Goal: Find specific page/section: Locate a particular part of the current website

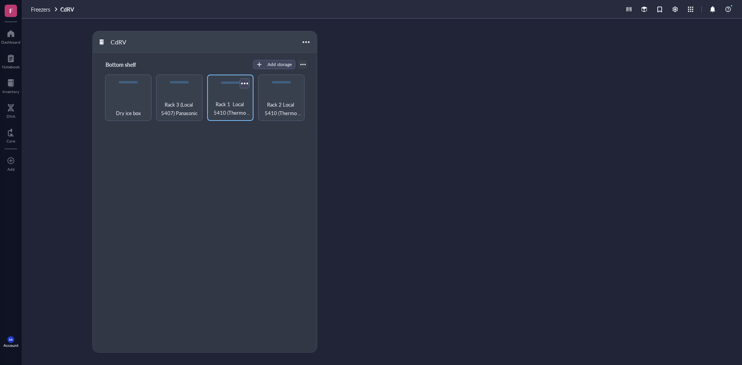
click at [247, 82] on div at bounding box center [244, 83] width 11 height 11
click at [172, 101] on span "Rack 3 (Local 5407) Panasonic" at bounding box center [179, 108] width 39 height 17
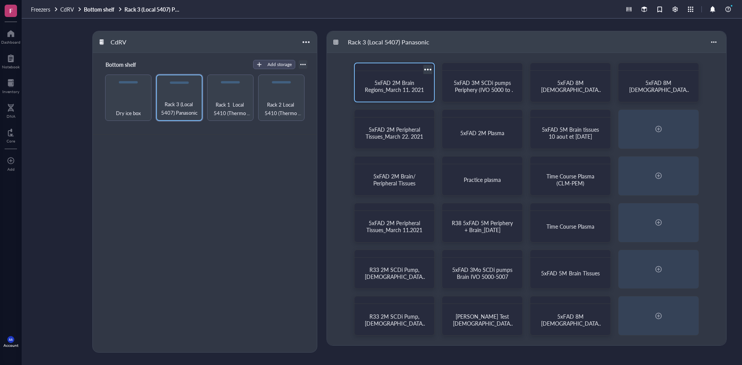
click at [394, 87] on span "5xFAD 2M Brain Regions_March 11. 2021" at bounding box center [394, 86] width 59 height 15
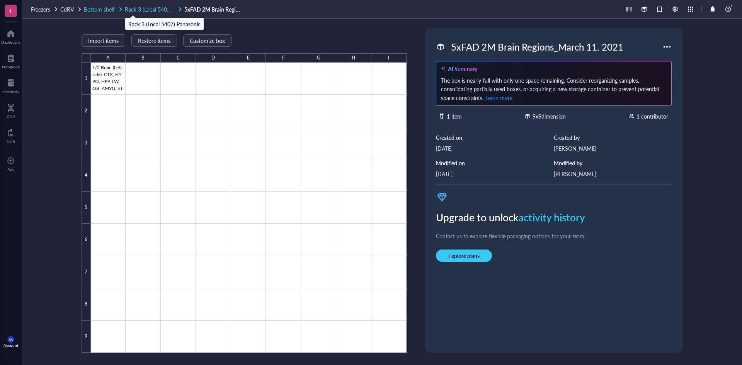
click at [142, 8] on span "Rack 3 (Local 5407) Panasonic" at bounding box center [161, 9] width 72 height 8
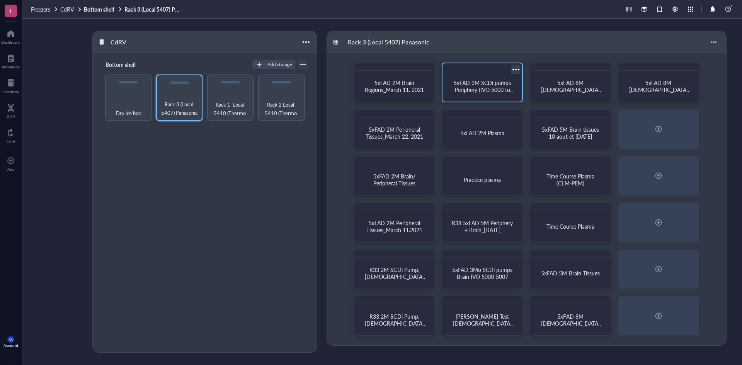
click at [474, 89] on span "5xFAD 3M SCDi pumps Periphery (IVO 5000 to 5007)" at bounding box center [484, 90] width 61 height 22
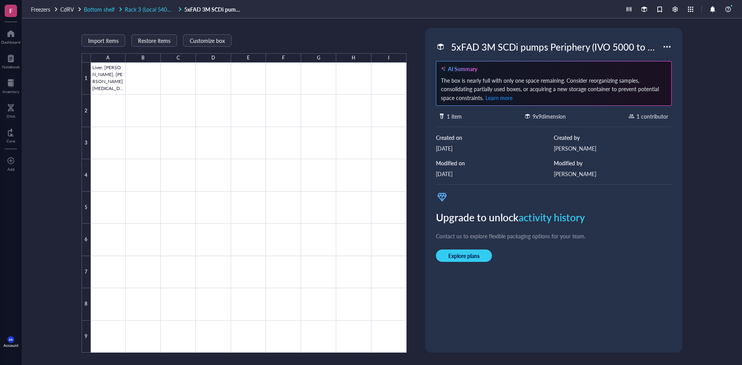
click at [150, 9] on span "Rack 3 (Local 5407) Panasonic" at bounding box center [161, 9] width 72 height 8
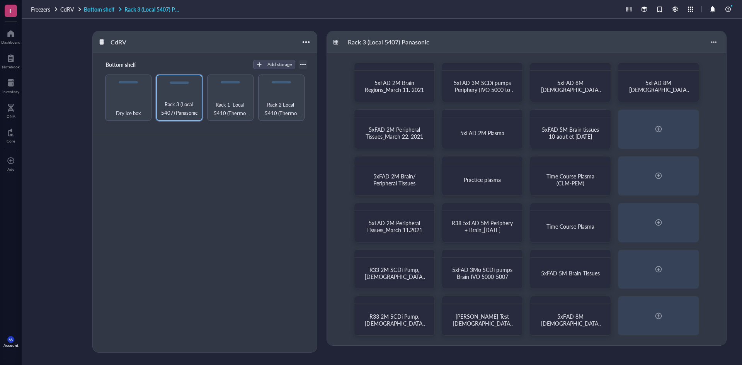
click at [102, 9] on link "Bottom shelf Rack 3 (Local 5407) Panasonic" at bounding box center [133, 9] width 99 height 7
click at [71, 8] on span "CdRV" at bounding box center [67, 9] width 14 height 8
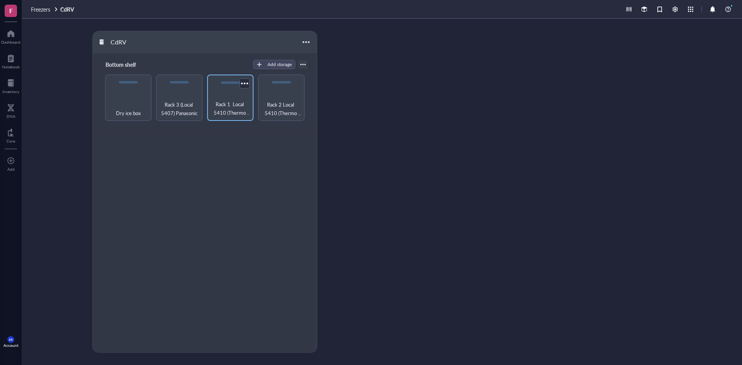
click at [232, 109] on span "Rack 1 Local 5410 (Thermo Scientific)" at bounding box center [230, 108] width 39 height 17
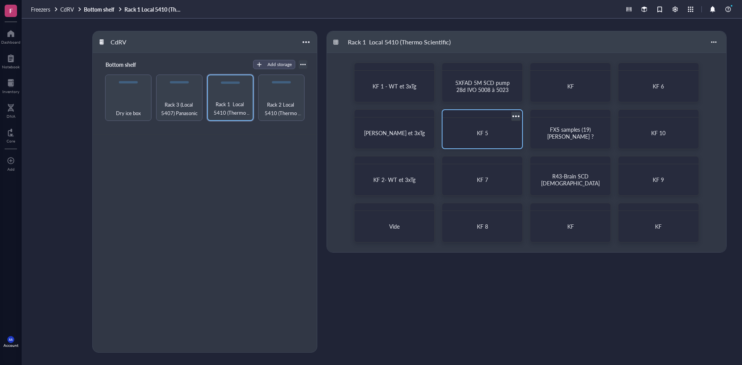
click at [488, 133] on div "KF 5" at bounding box center [482, 132] width 61 height 7
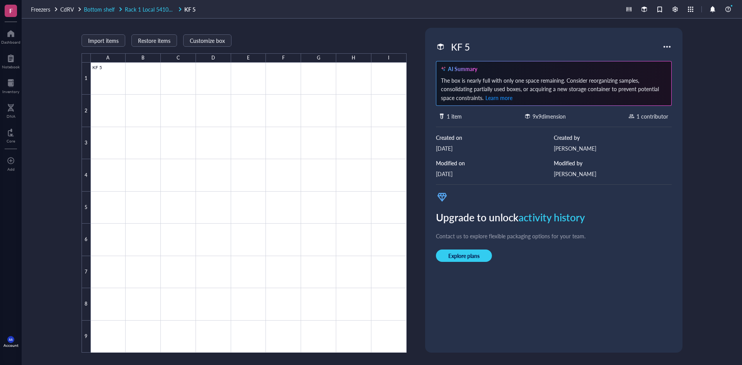
click at [157, 7] on span "Rack 1 Local 5410 (Thermo Scientific)" at bounding box center [170, 9] width 90 height 8
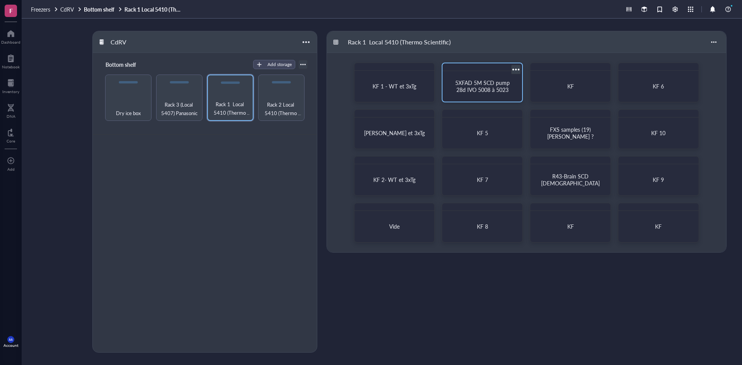
click at [473, 88] on span "5XFAD 5M SCD pump 28d IVO 5008 à 5023" at bounding box center [483, 86] width 56 height 15
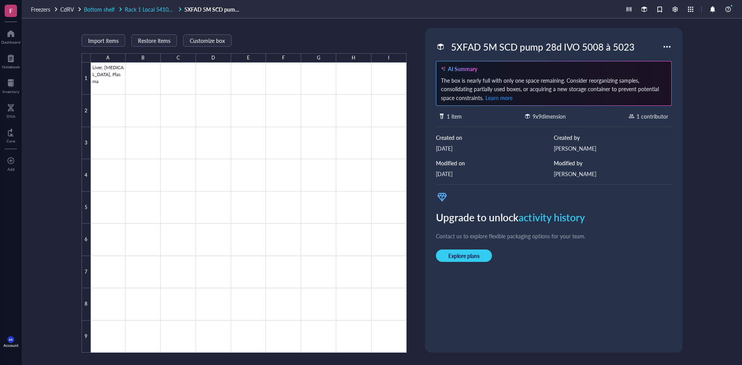
click at [159, 8] on span "Rack 1 Local 5410 (Thermo Scientific)" at bounding box center [170, 9] width 90 height 8
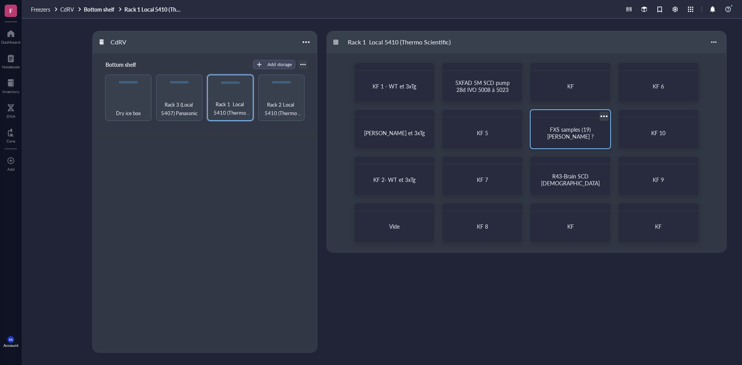
click at [562, 134] on div "FXS samples (19) [PERSON_NAME] ?" at bounding box center [570, 133] width 61 height 14
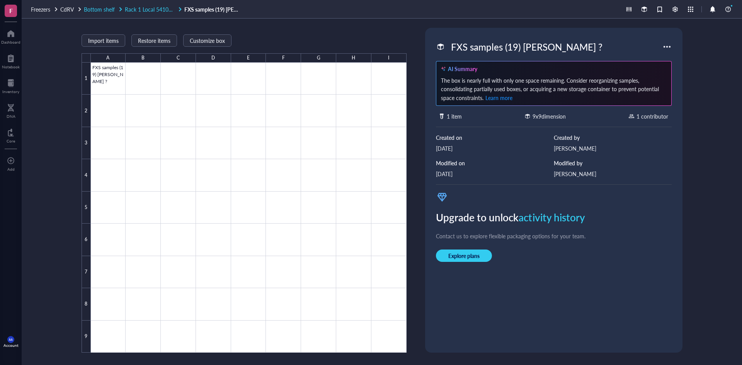
click at [142, 9] on span "Rack 1 Local 5410 (Thermo Scientific)" at bounding box center [170, 9] width 90 height 8
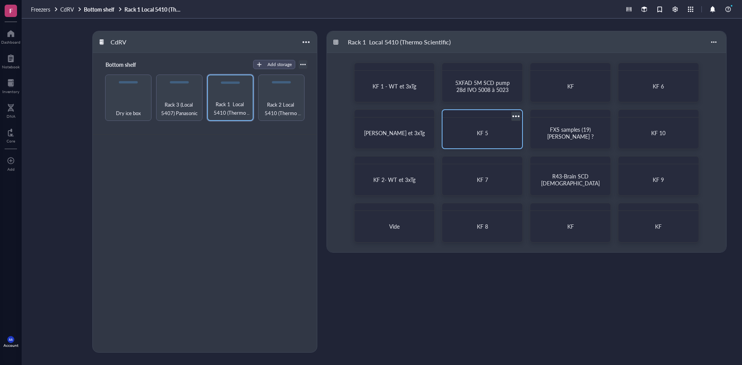
click at [477, 136] on span "KF 5" at bounding box center [482, 133] width 11 height 8
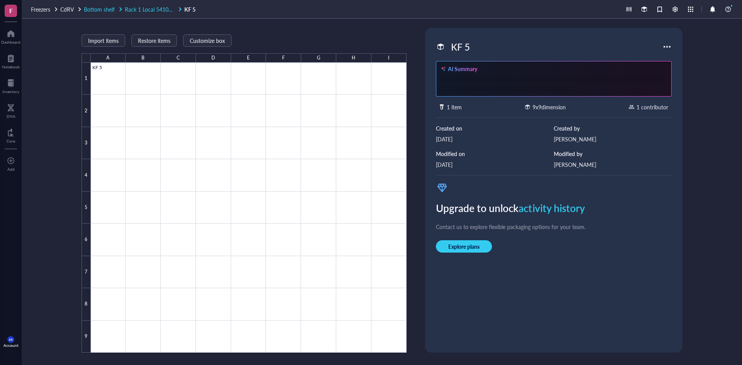
click at [154, 9] on span "Rack 1 Local 5410 (Thermo Scientific)" at bounding box center [170, 9] width 90 height 8
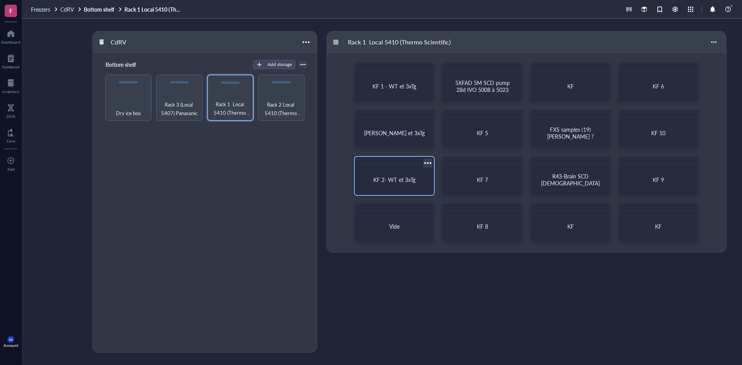
click at [397, 178] on span "KF 2- WT et 3xTg" at bounding box center [394, 180] width 42 height 8
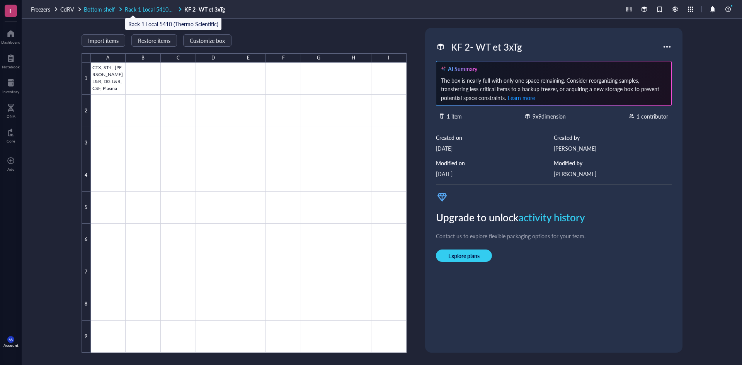
click at [158, 8] on span "Rack 1 Local 5410 (Thermo Scientific)" at bounding box center [170, 9] width 90 height 8
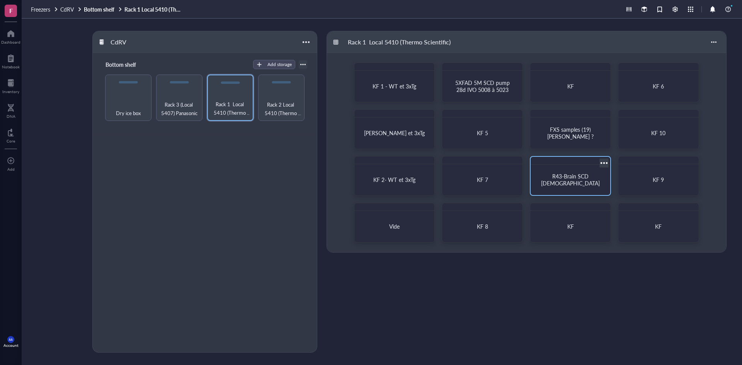
click at [560, 179] on span "R43-Brain SCD [DEMOGRAPHIC_DATA]" at bounding box center [570, 179] width 59 height 15
